Goal: Information Seeking & Learning: Stay updated

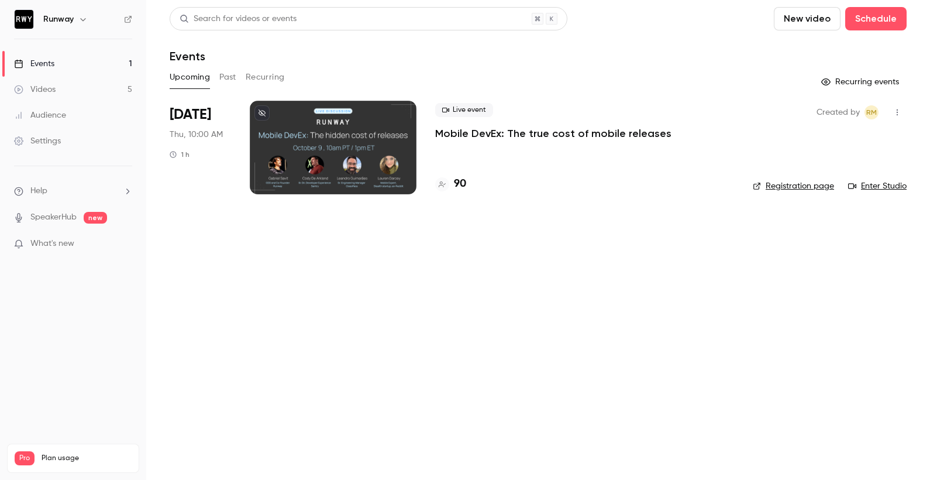
click at [447, 339] on main "Search for videos or events New video Schedule Events Upcoming Past Recurring R…" at bounding box center [538, 240] width 784 height 480
